Goal: Task Accomplishment & Management: Use online tool/utility

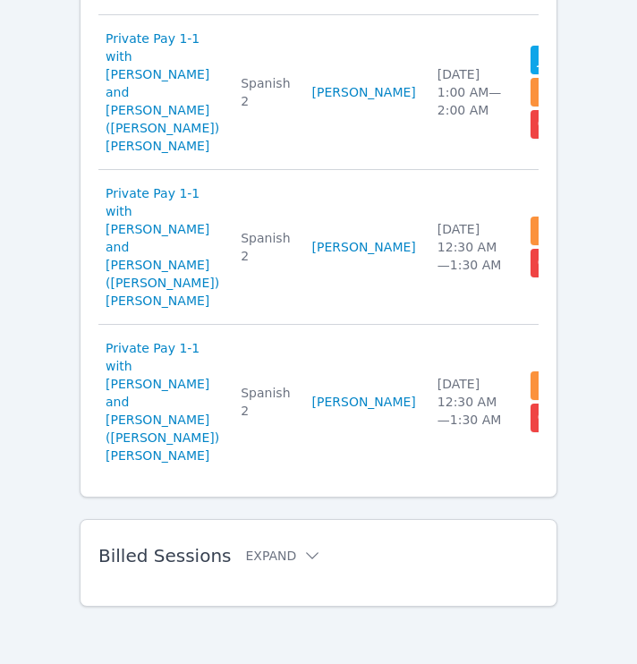
scroll to position [447, 0]
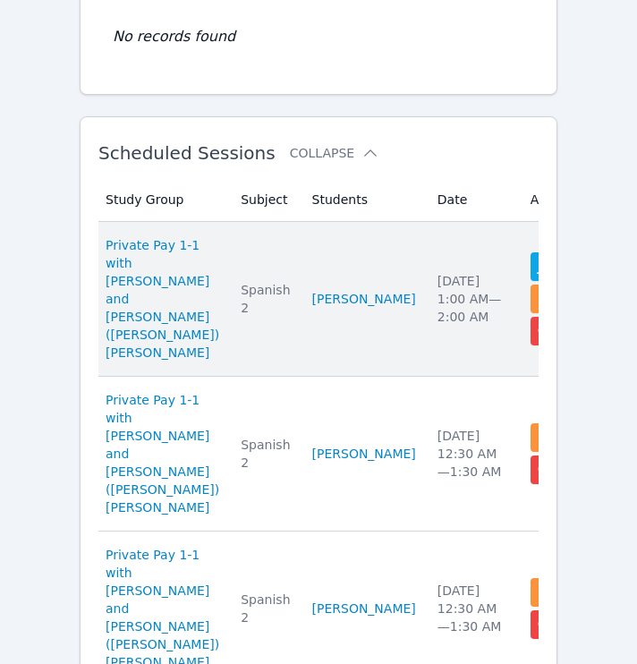
click at [427, 297] on td "Date Sat Aug 16 1:00 AM — 2:00 AM" at bounding box center [473, 299] width 93 height 155
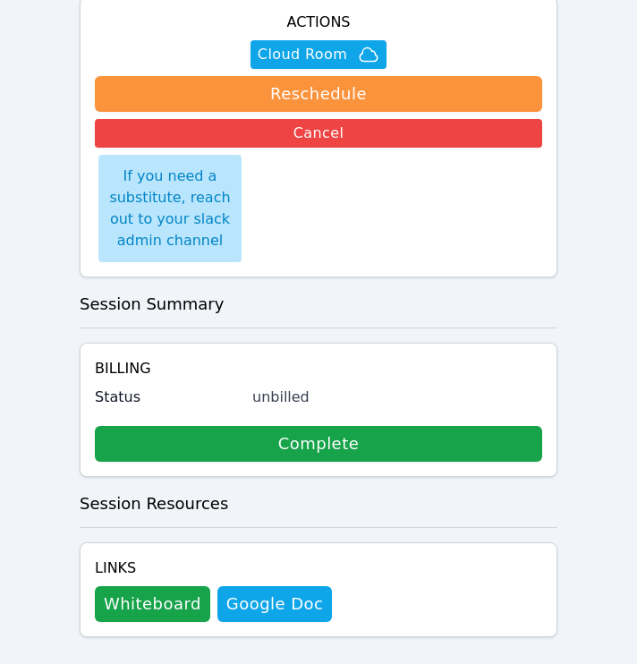
scroll to position [500, 0]
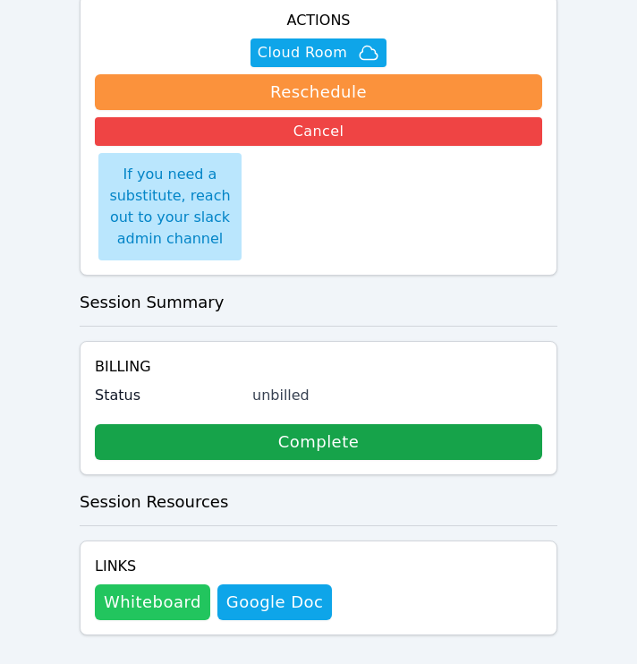
click at [153, 585] on button "Whiteboard" at bounding box center [152, 602] width 115 height 36
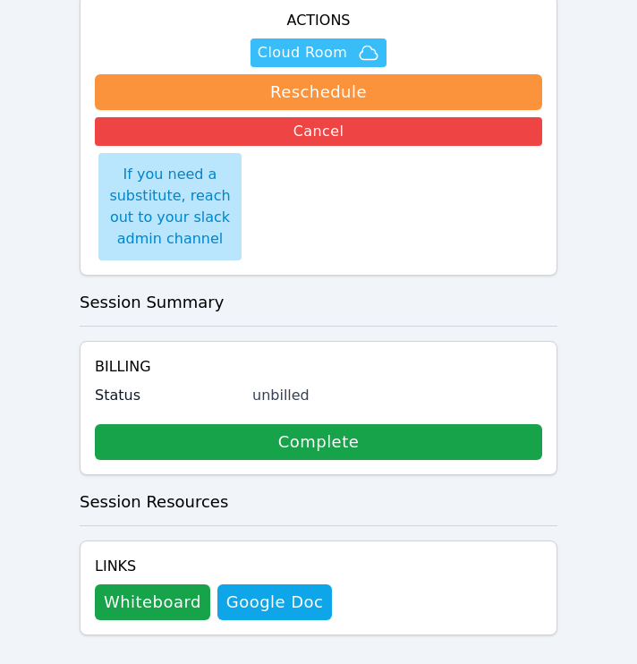
click at [324, 42] on span "Cloud Room" at bounding box center [302, 52] width 89 height 21
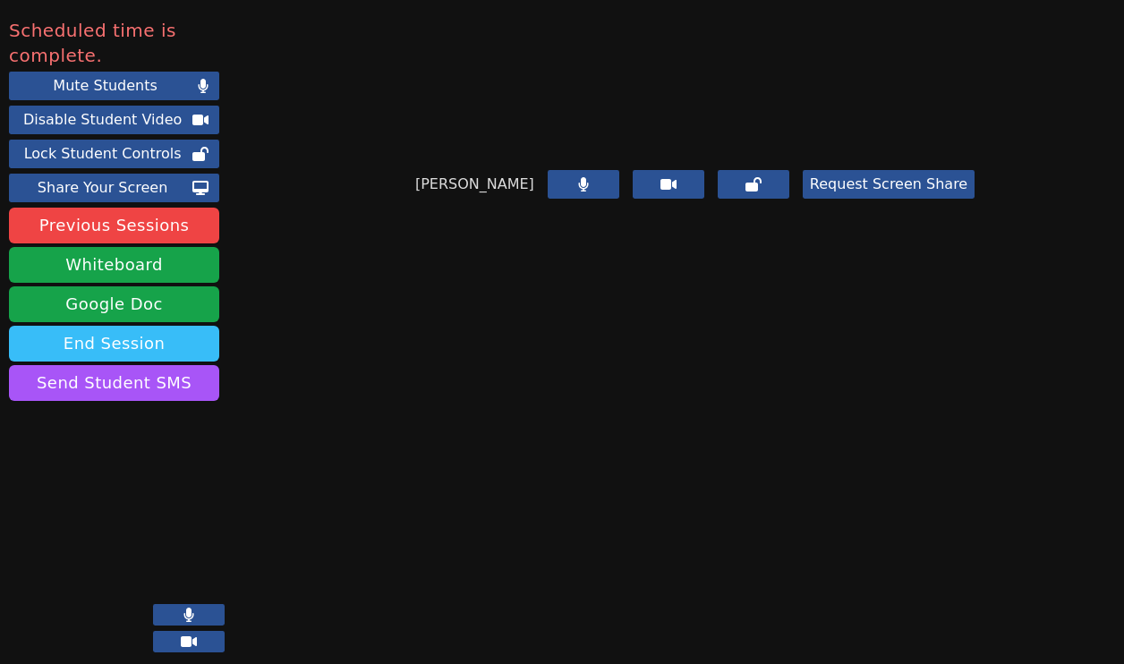
click at [80, 336] on button "End Session" at bounding box center [114, 344] width 210 height 36
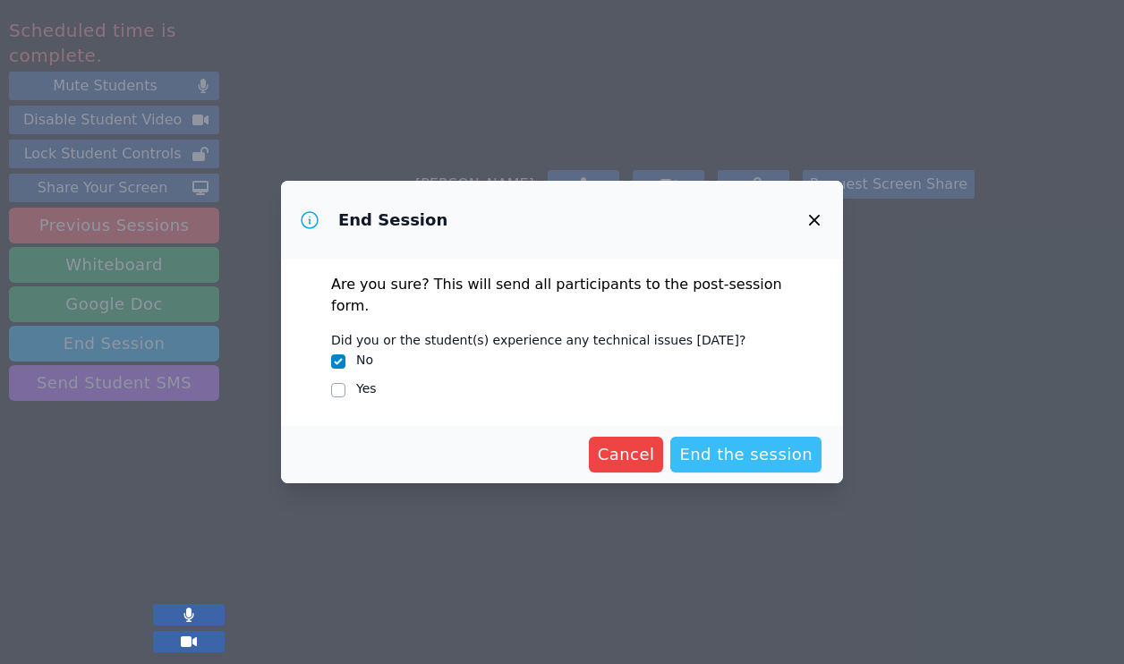
click at [650, 442] on span "End the session" at bounding box center [745, 454] width 133 height 25
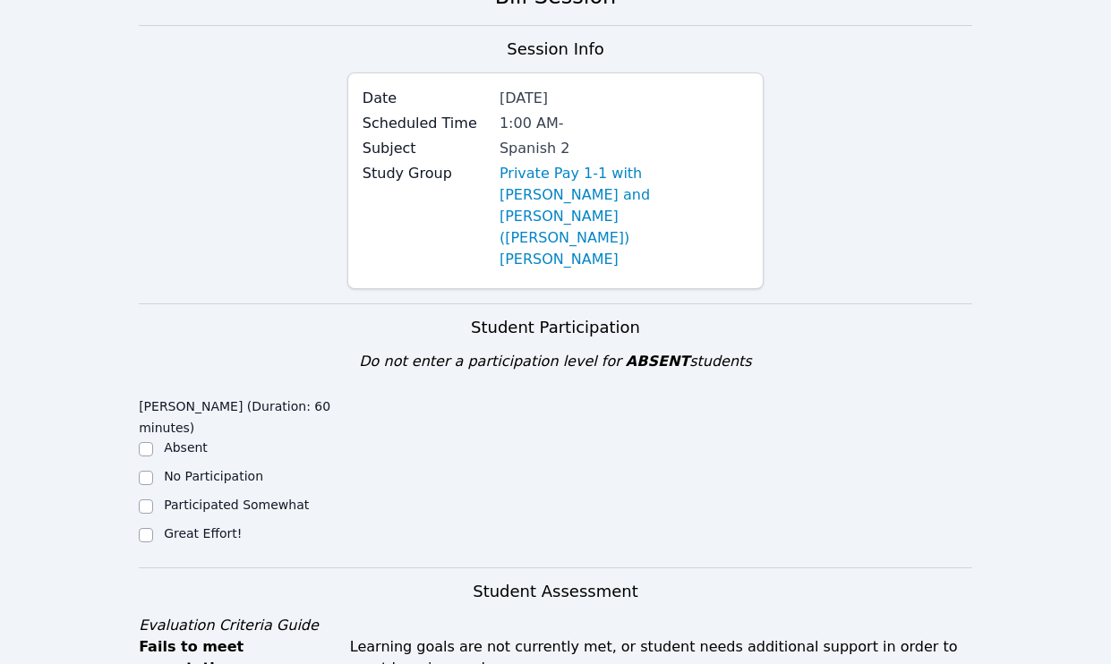
scroll to position [302, 0]
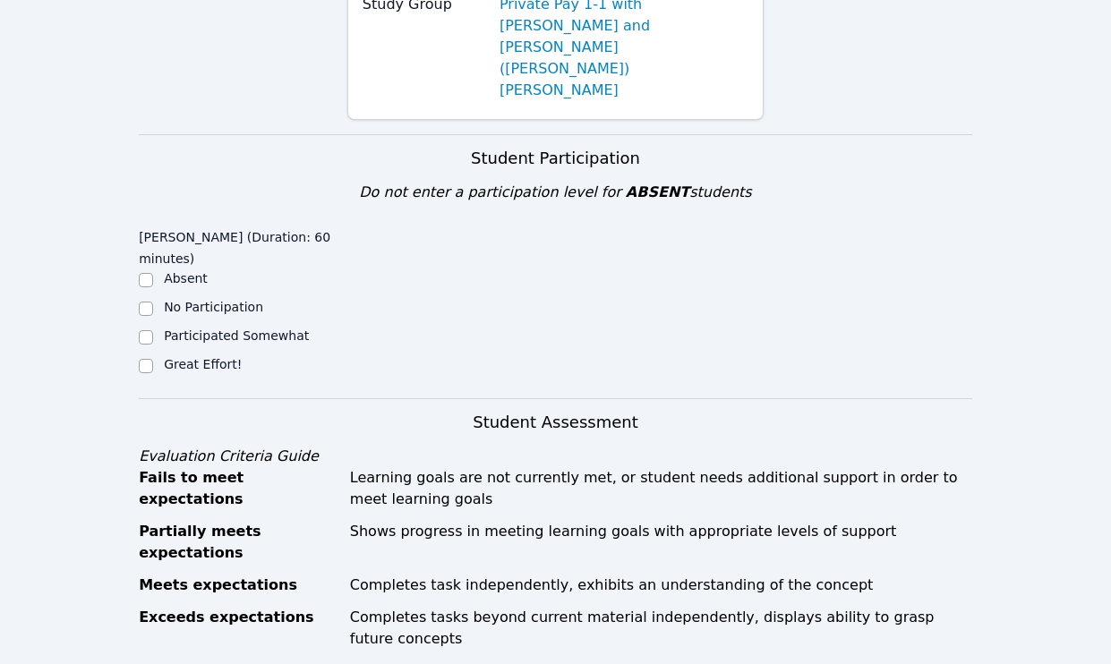
click at [192, 357] on label "Great Effort!" at bounding box center [203, 364] width 78 height 14
click at [153, 359] on input "Great Effort!" at bounding box center [146, 366] width 14 height 14
checkbox input "true"
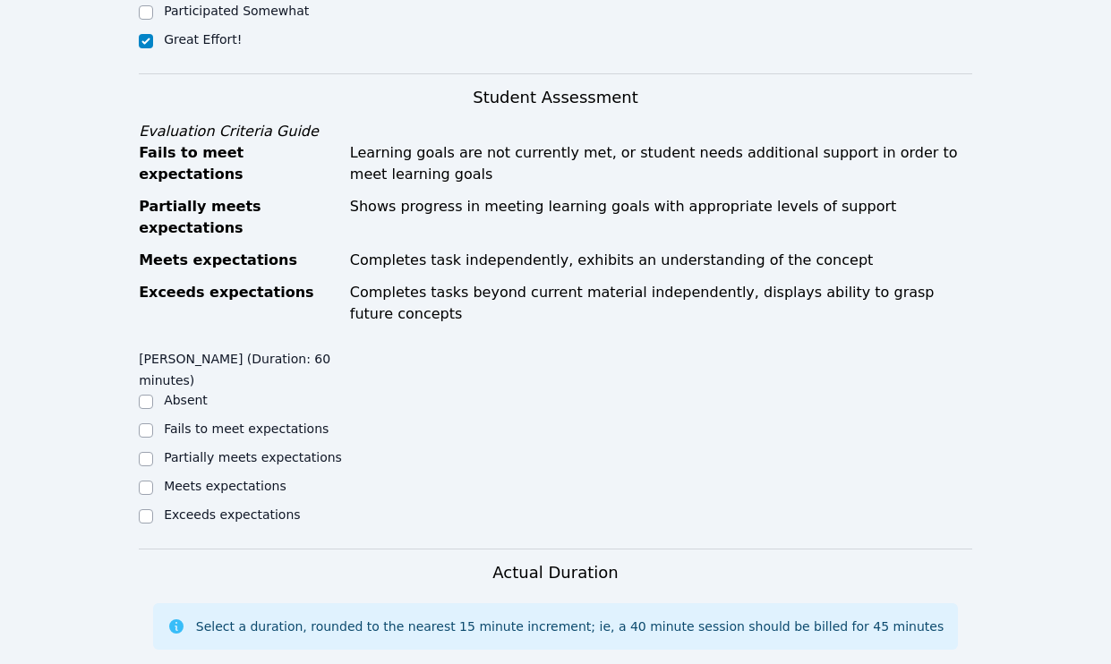
click at [231, 479] on label "Meets expectations" at bounding box center [225, 486] width 123 height 14
click at [153, 481] on input "Meets expectations" at bounding box center [146, 488] width 14 height 14
checkbox input "true"
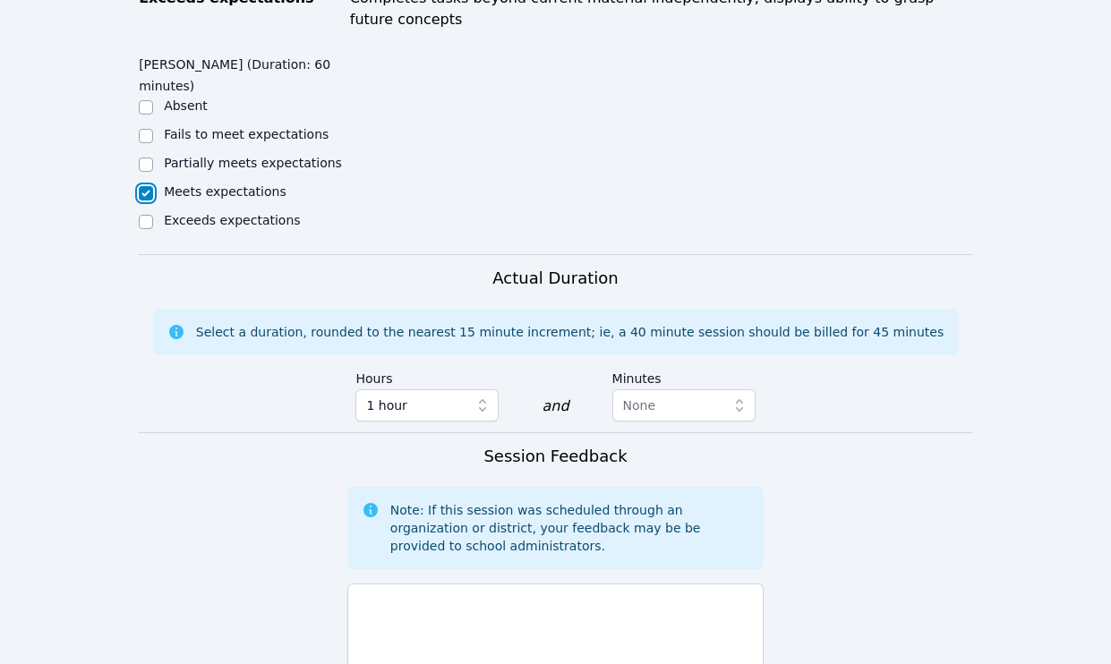
scroll to position [1175, 0]
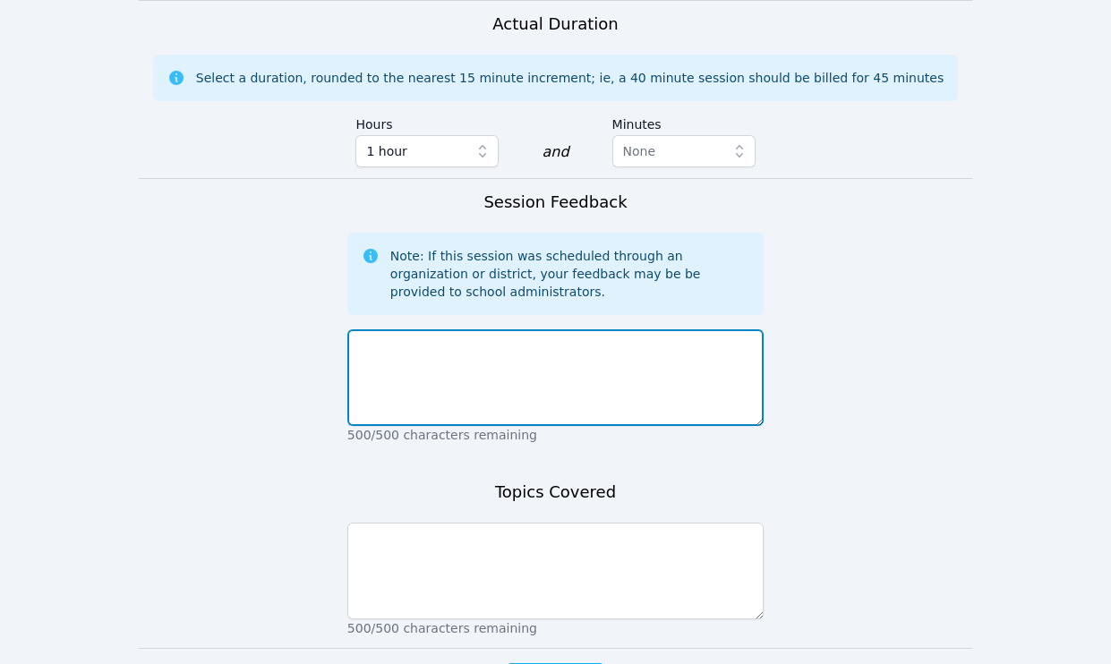
click at [473, 329] on textarea at bounding box center [555, 377] width 416 height 97
click at [432, 329] on textarea at bounding box center [555, 377] width 416 height 97
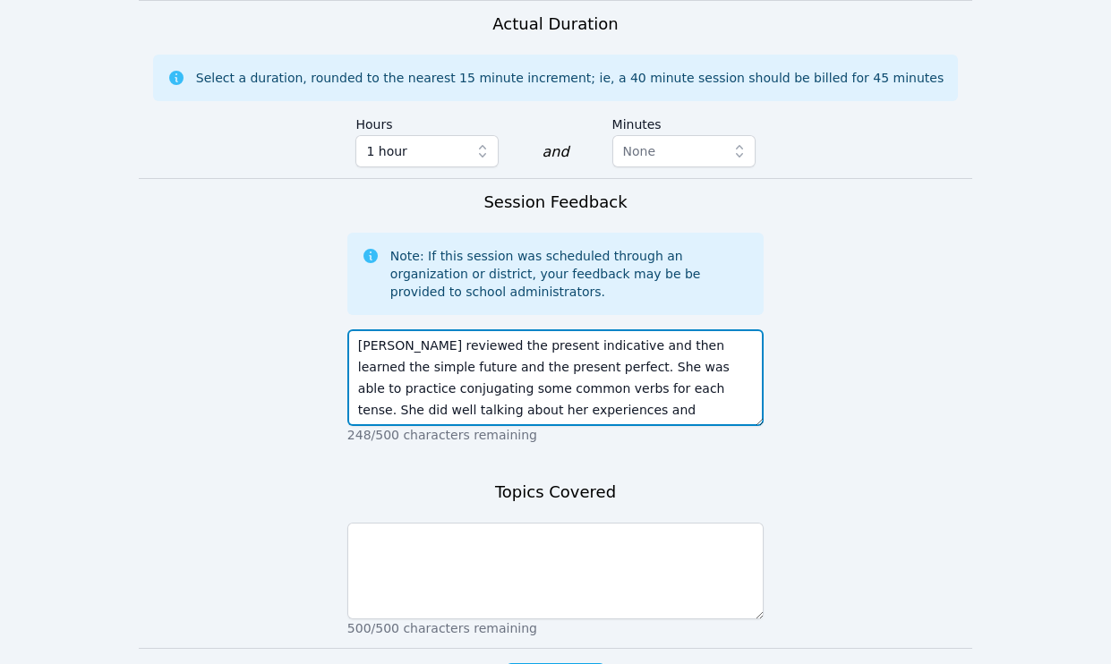
click at [650, 329] on textarea "Eden reviewed the present indicative and then learned the simple future and the…" at bounding box center [555, 377] width 416 height 97
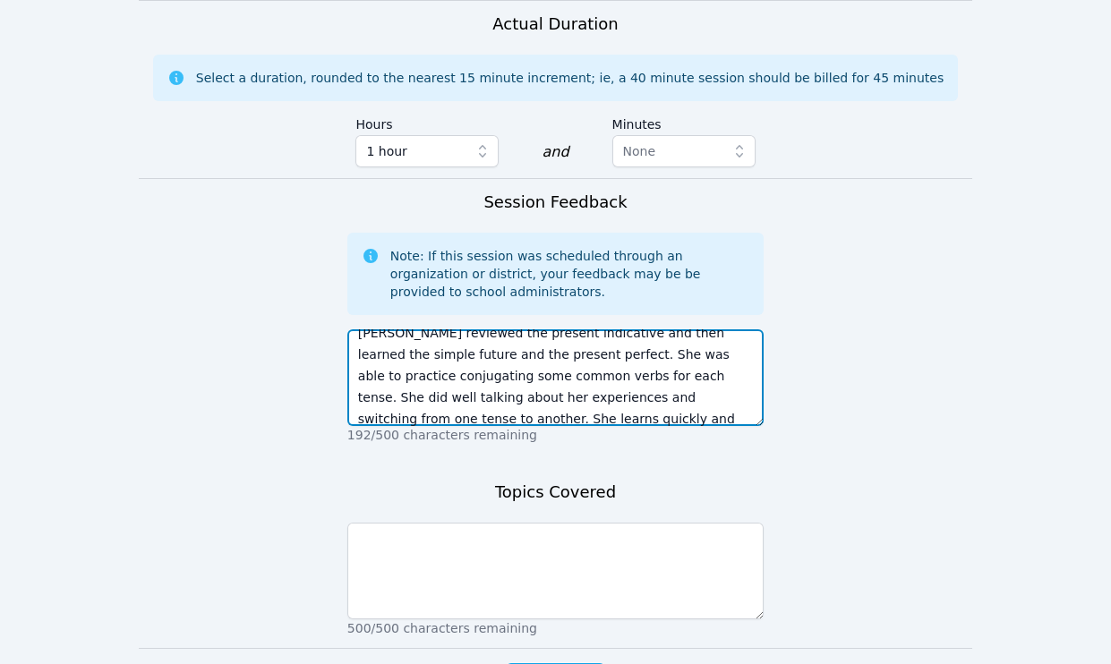
scroll to position [34, 0]
click at [650, 329] on textarea "Eden reviewed the present indicative and then learned the simple future and the…" at bounding box center [555, 377] width 416 height 97
type textarea "Eden reviewed the present indicative and then learned the simple future and the…"
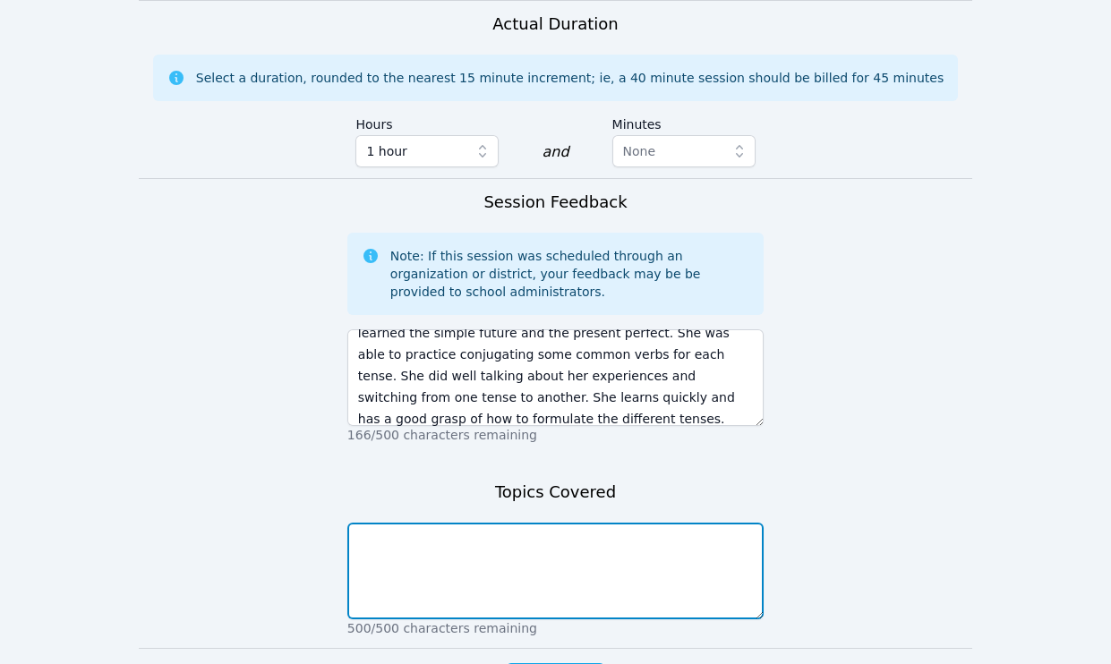
click at [534, 523] on textarea at bounding box center [555, 571] width 416 height 97
paste textarea "Eden reviewed the present indicative and then learned the simple future and the…"
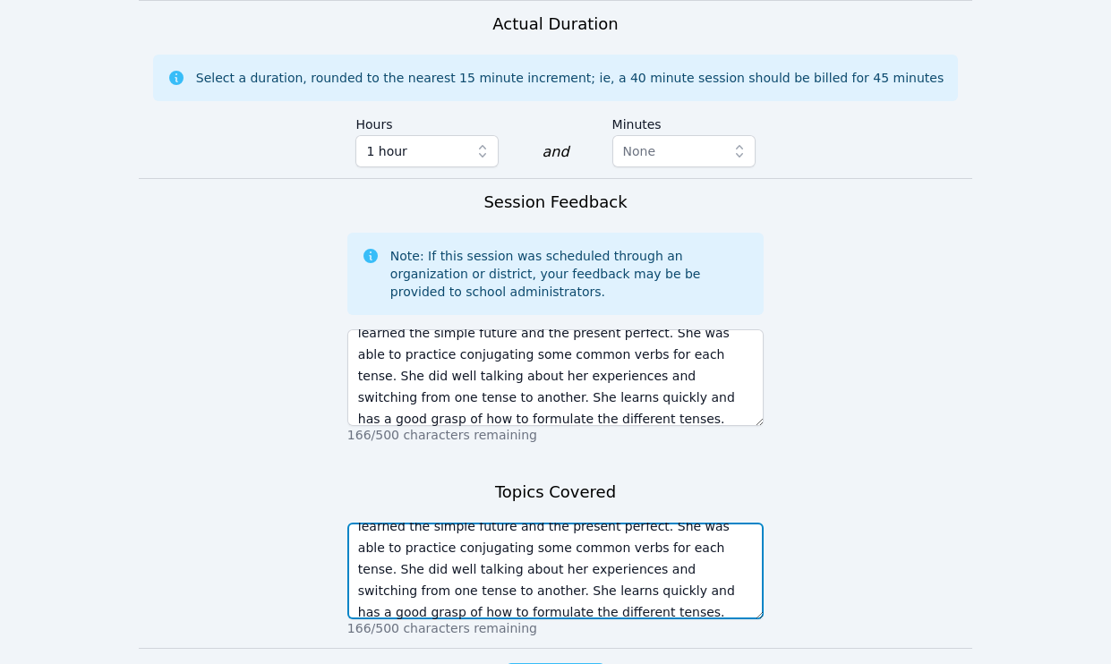
type textarea "Eden reviewed the present indicative and then learned the simple future and the…"
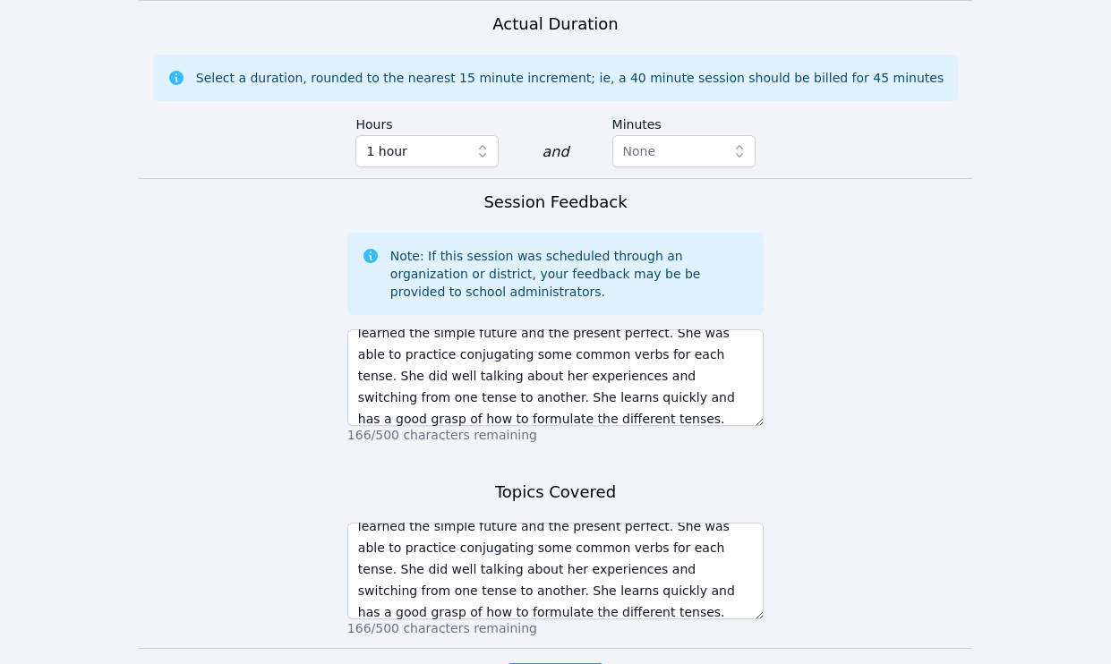
drag, startPoint x: 557, startPoint y: 588, endPoint x: 635, endPoint y: 528, distance: 98.3
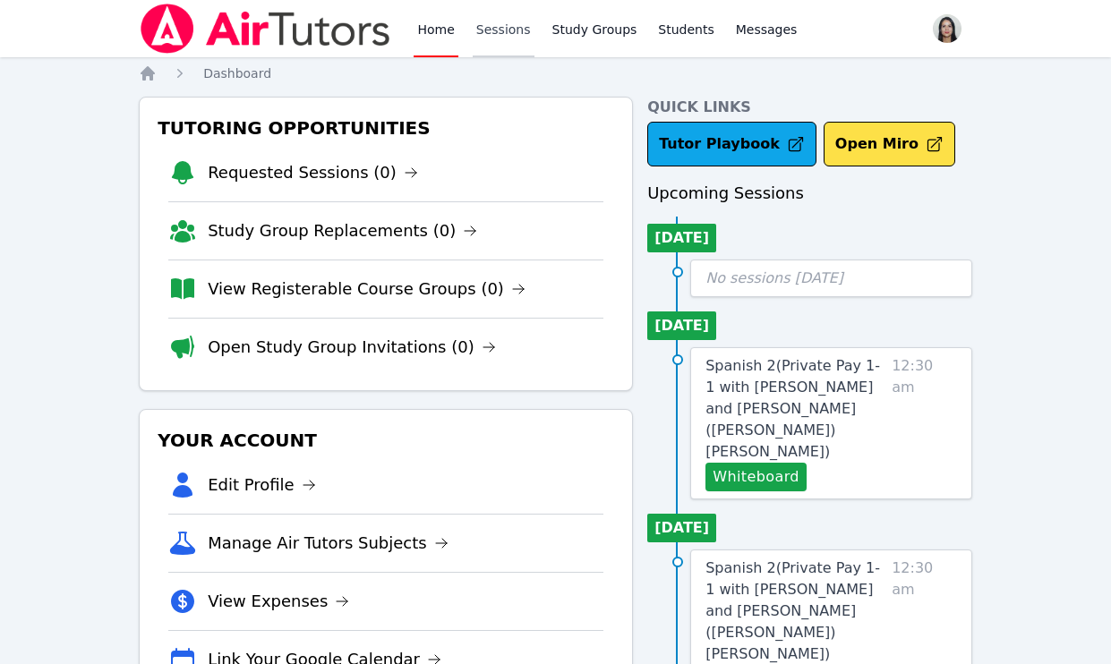
click at [490, 38] on link "Sessions" at bounding box center [503, 28] width 62 height 57
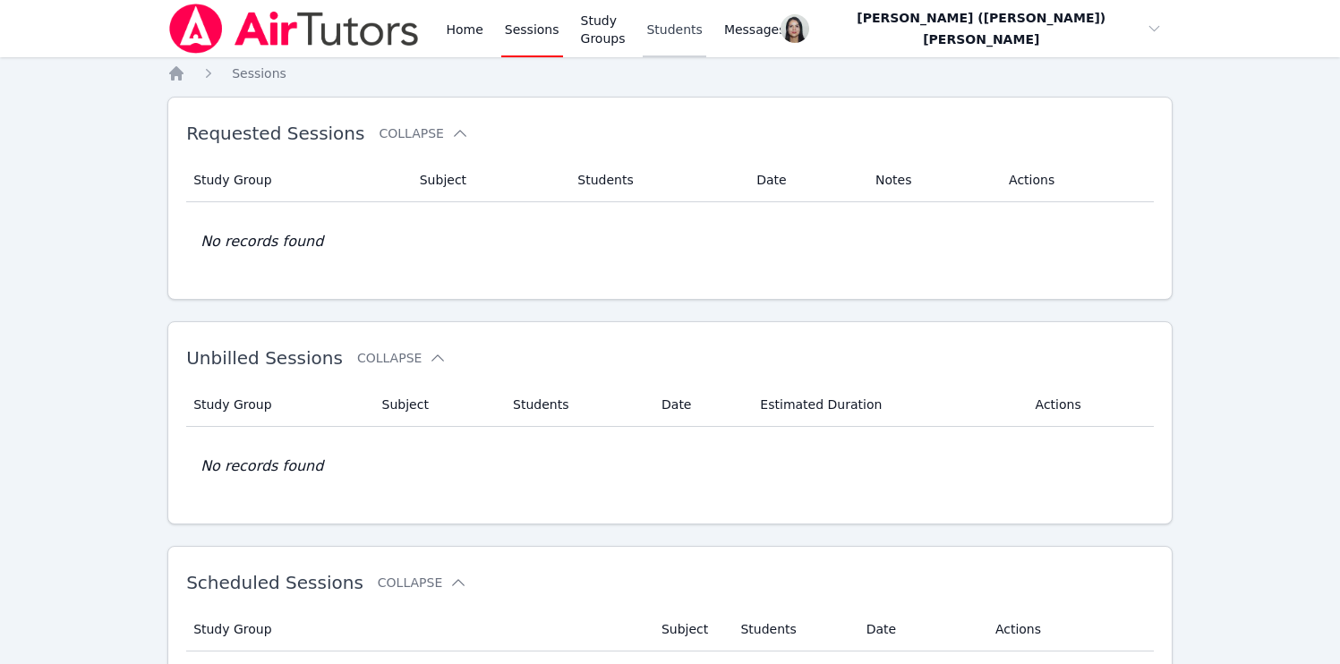
click at [700, 34] on link "Students" at bounding box center [673, 28] width 63 height 57
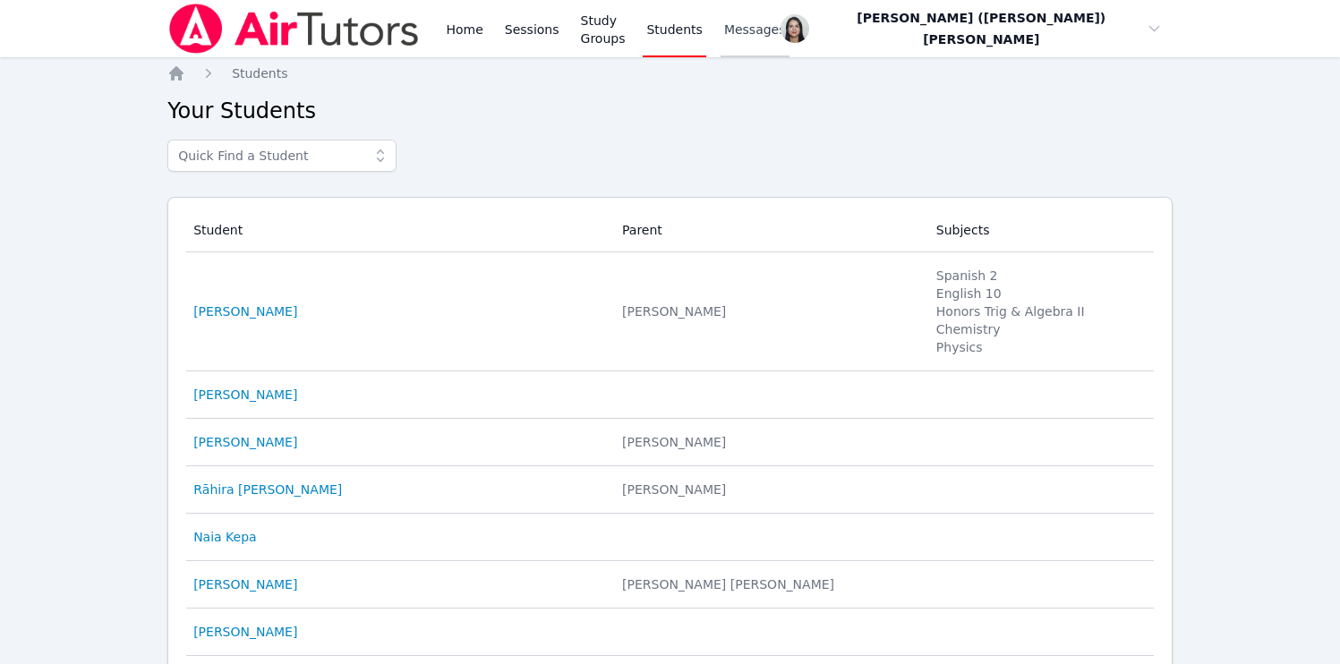
click at [786, 30] on span "Messages" at bounding box center [755, 30] width 62 height 18
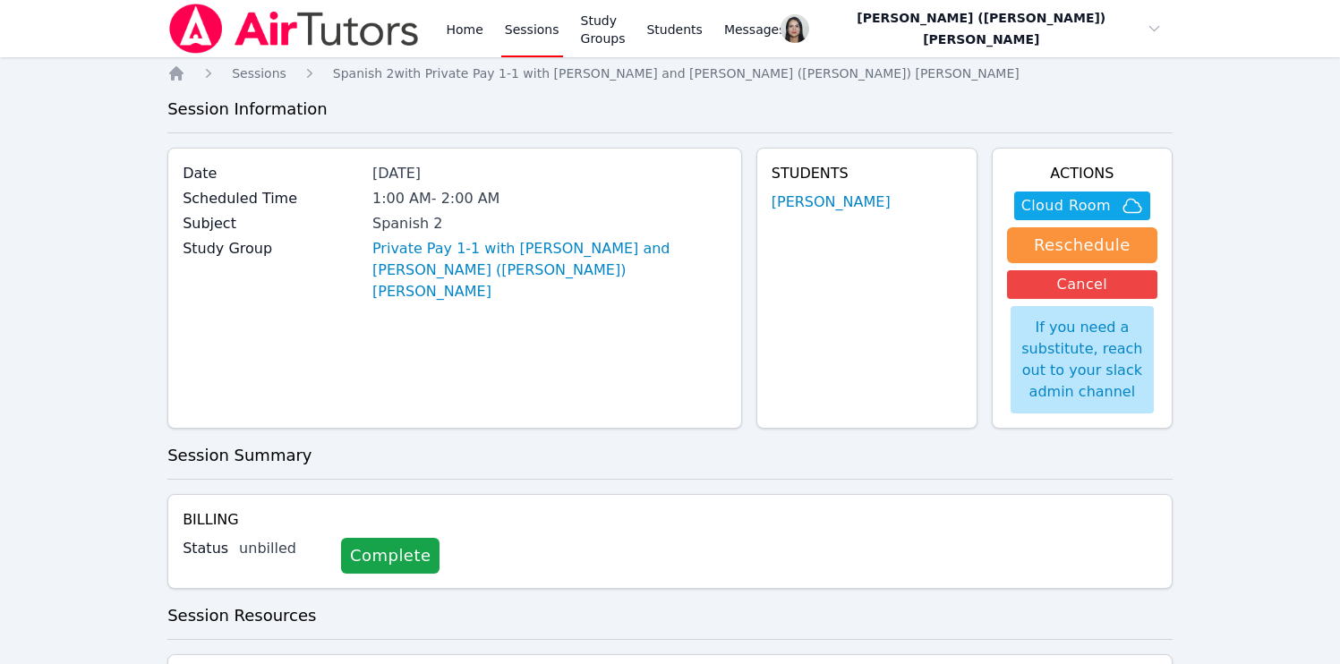
click at [517, 27] on link "Sessions" at bounding box center [532, 28] width 62 height 57
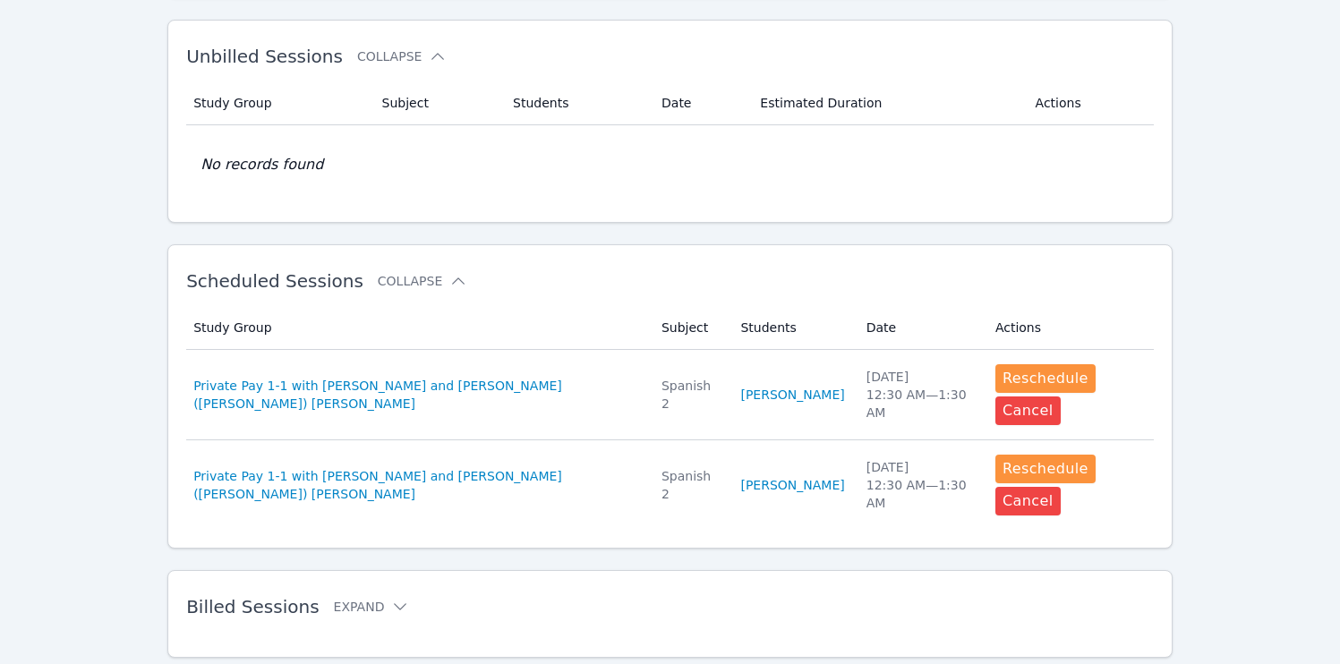
scroll to position [302, 0]
